Goal: Task Accomplishment & Management: Manage account settings

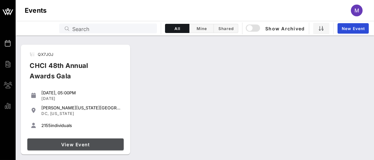
click at [75, 143] on span "View Event" at bounding box center [75, 144] width 91 height 6
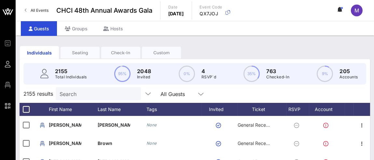
click at [82, 98] on input "Search" at bounding box center [98, 93] width 76 height 8
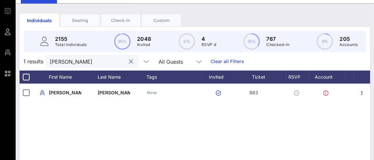
scroll to position [65, 0]
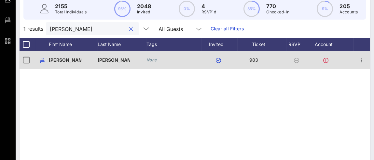
type input "[PERSON_NAME]"
click at [325, 63] on icon at bounding box center [325, 60] width 5 height 5
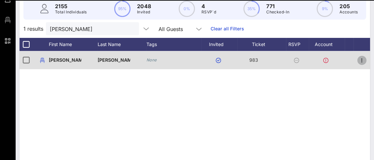
click at [363, 63] on icon "button" at bounding box center [362, 60] width 8 height 8
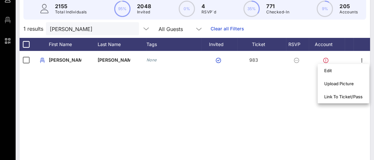
click at [270, 90] on div "D [PERSON_NAME] D… None 983" at bounding box center [195, 148] width 351 height 195
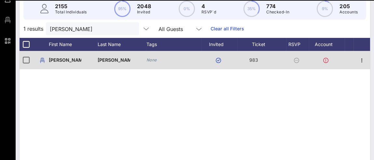
click at [297, 63] on icon at bounding box center [296, 60] width 5 height 5
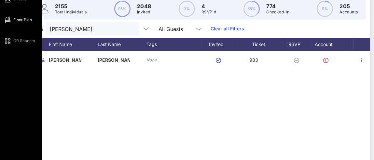
click at [13, 19] on link "Floor Plan" at bounding box center [18, 20] width 28 height 8
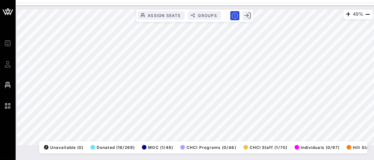
click at [37, 55] on div "49% Assign Seats Groups Exit All Reserved Shared Total Guests 1276 Total Seated…" at bounding box center [195, 77] width 364 height 143
drag, startPoint x: 16, startPoint y: 121, endPoint x: 144, endPoint y: 145, distance: 130.2
click at [144, 145] on div "40% Assign Seats Groups Exit All Reserved Shared Total Guests 1276 Total Seated…" at bounding box center [195, 76] width 356 height 135
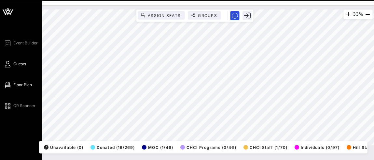
click at [6, 64] on icon at bounding box center [8, 63] width 8 height 1
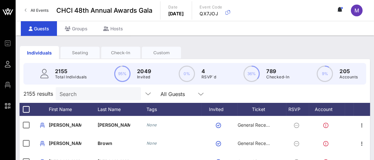
click at [79, 97] on input "Search" at bounding box center [98, 93] width 76 height 8
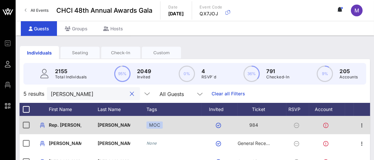
scroll to position [32, 0]
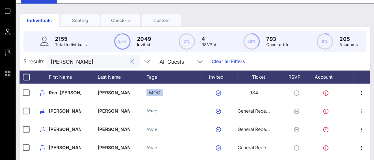
click at [79, 21] on div "Seating" at bounding box center [80, 20] width 39 height 6
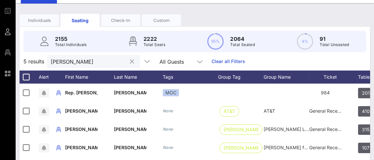
click at [88, 60] on input "[PERSON_NAME]" at bounding box center [89, 61] width 76 height 8
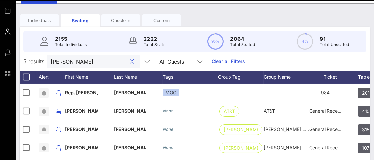
click at [86, 59] on input "[PERSON_NAME]" at bounding box center [89, 61] width 76 height 8
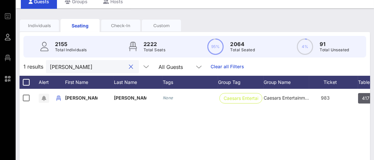
scroll to position [65, 0]
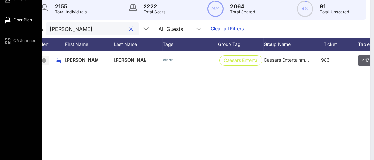
type input "[PERSON_NAME]"
click at [10, 20] on icon at bounding box center [8, 20] width 8 height 1
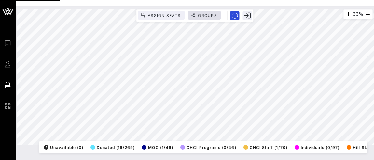
click at [188, 17] on div "33% Assign Seats Groups Exit All Reserved Shared Total Guests 1276 Total Seated…" at bounding box center [195, 76] width 356 height 135
click at [367, 14] on icon "button" at bounding box center [368, 14] width 8 height 8
click at [368, 14] on icon "button" at bounding box center [368, 14] width 8 height 8
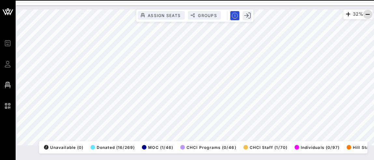
click at [368, 14] on icon "button" at bounding box center [368, 14] width 8 height 8
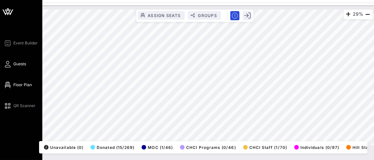
click at [7, 63] on icon at bounding box center [8, 63] width 8 height 1
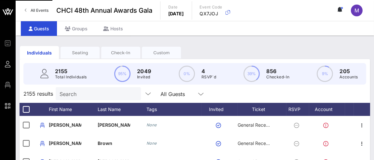
drag, startPoint x: 84, startPoint y: 57, endPoint x: 83, endPoint y: 52, distance: 5.1
click at [84, 57] on div "Seating" at bounding box center [80, 53] width 39 height 12
click at [83, 51] on div "Seating" at bounding box center [80, 52] width 39 height 6
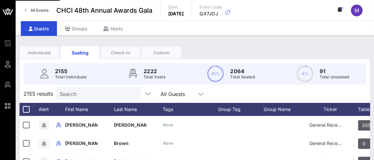
click at [85, 93] on input "Search" at bounding box center [98, 93] width 76 height 8
type input "[PERSON_NAME]"
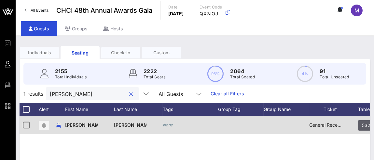
scroll to position [32, 0]
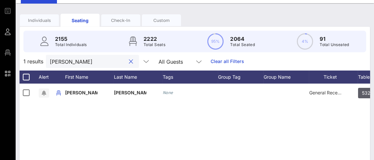
click at [50, 63] on input "[PERSON_NAME]" at bounding box center [88, 61] width 76 height 8
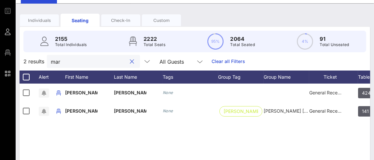
type input "m"
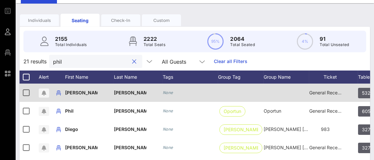
type input "phil"
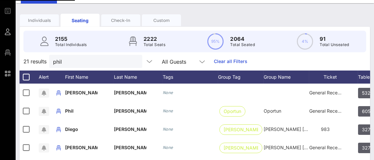
drag, startPoint x: 378, startPoint y: 0, endPoint x: 274, endPoint y: 60, distance: 120.3
click at [274, 60] on div "21 results phil All Guests Clear all Filters" at bounding box center [195, 61] width 351 height 18
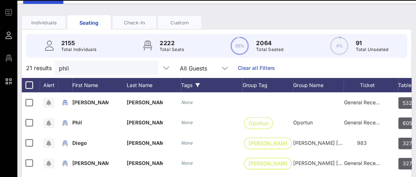
scroll to position [33, 0]
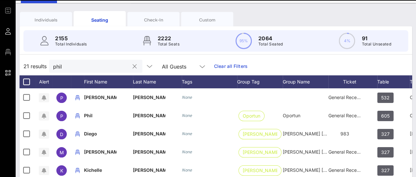
click at [77, 66] on input "phil" at bounding box center [91, 66] width 76 height 8
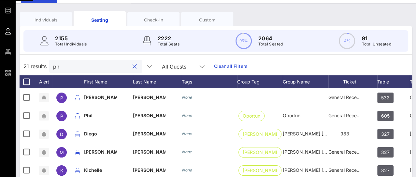
type input "p"
click at [75, 66] on input "[PERSON_NAME]" at bounding box center [91, 66] width 76 height 8
type input "[PERSON_NAME]"
click at [133, 64] on button "clear icon" at bounding box center [135, 66] width 4 height 7
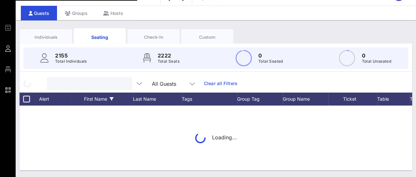
click at [99, 93] on div "First Name" at bounding box center [108, 99] width 49 height 13
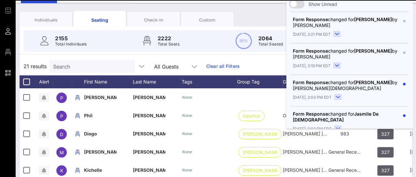
click at [92, 66] on div "Ascending Order Descending Order Filter by Values Search Select All Clear A [PE…" at bounding box center [139, 107] width 111 height 133
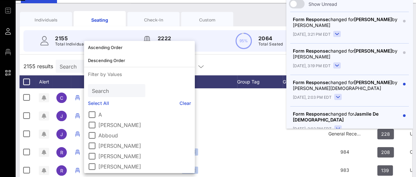
click at [77, 66] on input "Search" at bounding box center [98, 66] width 76 height 8
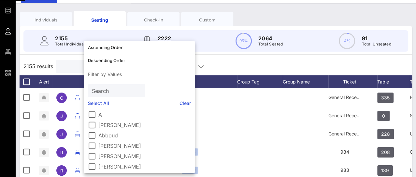
click at [73, 64] on input "text" at bounding box center [98, 66] width 76 height 8
type input "[PERSON_NAME]"
click at [236, 65] on div "2155 results [PERSON_NAME] All Guests" at bounding box center [216, 66] width 392 height 18
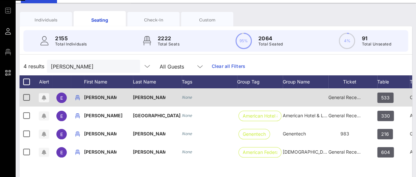
scroll to position [0, 0]
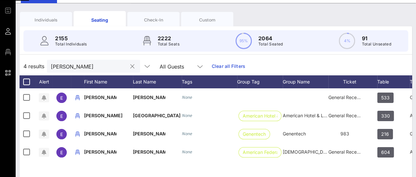
click at [76, 66] on input "[PERSON_NAME]" at bounding box center [89, 66] width 76 height 8
click at [130, 64] on button "clear icon" at bounding box center [132, 66] width 4 height 7
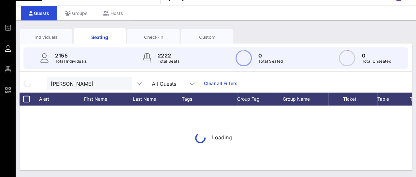
click at [78, 93] on div at bounding box center [77, 99] width 13 height 13
click at [74, 79] on input "[PERSON_NAME]" at bounding box center [89, 83] width 76 height 8
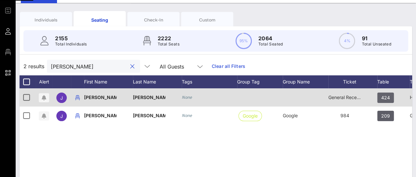
type input "[PERSON_NAME]"
click at [374, 98] on span "424" at bounding box center [385, 98] width 9 height 10
